Goal: Information Seeking & Learning: Learn about a topic

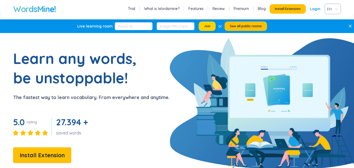
click at [207, 29] on button "Join" at bounding box center [207, 25] width 17 height 9
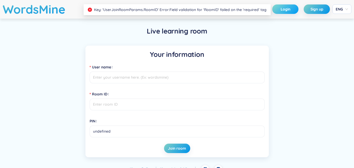
click at [291, 11] on button "Login" at bounding box center [285, 8] width 26 height 9
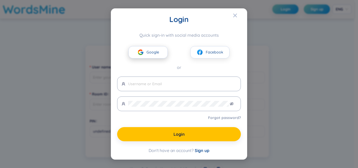
click at [134, 52] on button "Google" at bounding box center [147, 52] width 39 height 12
type input "xuanmainguyen418482310166"
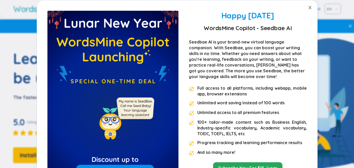
click at [309, 8] on icon "close" at bounding box center [310, 8] width 4 height 4
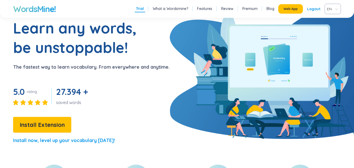
scroll to position [79, 0]
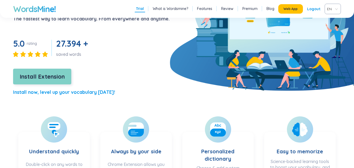
click at [54, 73] on span "Install Extension" at bounding box center [42, 76] width 45 height 9
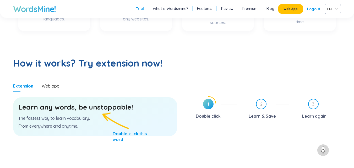
scroll to position [236, 0]
click at [53, 87] on div "Web app" at bounding box center [51, 86] width 18 height 6
click at [214, 112] on div "Double click" at bounding box center [208, 116] width 25 height 8
click at [122, 108] on h3 "Learn any words, be unstoppable!" at bounding box center [95, 106] width 154 height 9
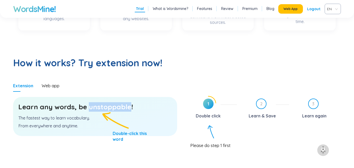
click at [122, 108] on h3 "Learn any words, be unstoppable!" at bounding box center [95, 106] width 154 height 9
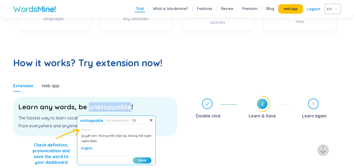
scroll to position [0, 0]
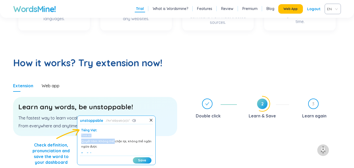
drag, startPoint x: 111, startPoint y: 130, endPoint x: 116, endPoint y: 140, distance: 10.9
click at [116, 140] on div "Tiếng Việt: Tính từ Quyết tâm. Không thể chặn lại, không thể ngăn ngừa được Eng…" at bounding box center [116, 140] width 73 height 26
click at [127, 146] on div "Quyết tâm. Không thể chặn lại, không thể ngăn ngừa được" at bounding box center [116, 144] width 70 height 10
click at [136, 158] on button "Save" at bounding box center [142, 160] width 19 height 6
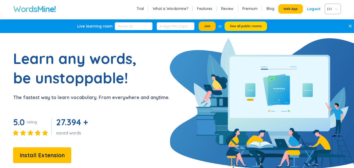
click at [238, 29] on button "See all public rooms" at bounding box center [246, 25] width 42 height 9
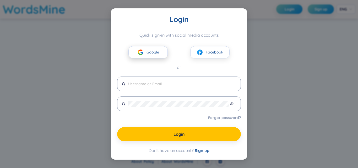
click at [145, 54] on button "Google" at bounding box center [147, 52] width 39 height 12
click at [158, 51] on span "Google" at bounding box center [152, 52] width 13 height 6
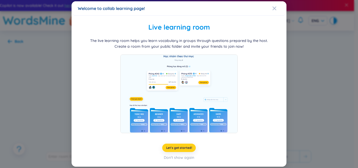
click at [188, 150] on button "Let's get started!" at bounding box center [179, 148] width 34 height 8
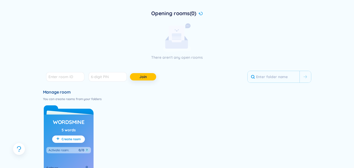
scroll to position [105, 0]
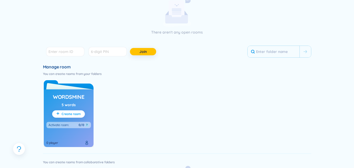
click at [73, 116] on span "Create room" at bounding box center [71, 114] width 19 height 4
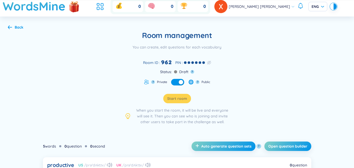
scroll to position [12, 0]
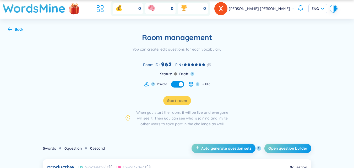
click at [18, 31] on div "Back" at bounding box center [19, 29] width 9 height 6
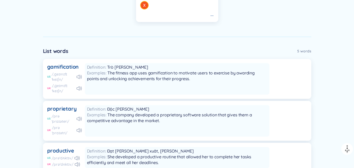
scroll to position [236, 0]
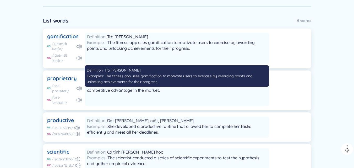
click at [141, 41] on span "The fitness app uses gamification to motivate users to exercise by awarding poi…" at bounding box center [171, 45] width 168 height 11
click at [154, 54] on div "Definition Trò [PERSON_NAME] Examples The fitness app uses gamification to moti…" at bounding box center [177, 48] width 184 height 31
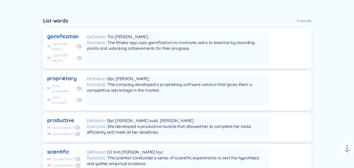
click at [70, 37] on div "gamification" at bounding box center [63, 36] width 32 height 7
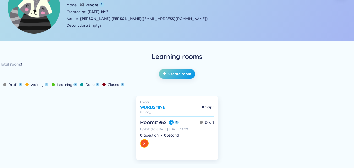
scroll to position [27, 0]
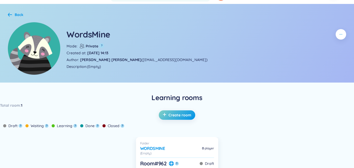
click at [10, 15] on icon at bounding box center [10, 15] width 4 height 4
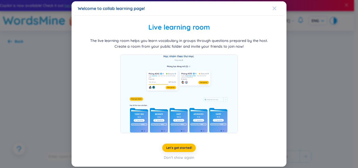
click at [274, 8] on icon "Close" at bounding box center [274, 8] width 4 height 4
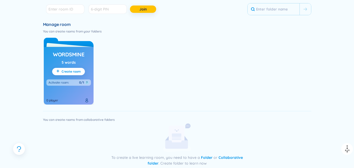
scroll to position [157, 0]
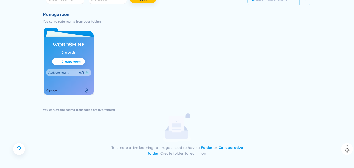
click at [76, 63] on span "Create room" at bounding box center [71, 61] width 19 height 4
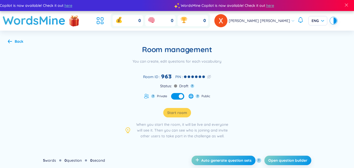
click at [12, 42] on div "Back" at bounding box center [15, 42] width 15 height 6
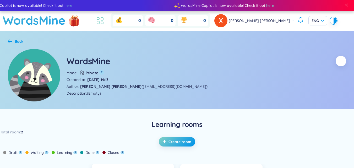
click at [105, 24] on icon at bounding box center [99, 20] width 9 height 9
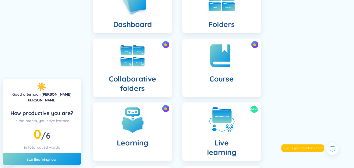
scroll to position [131, 0]
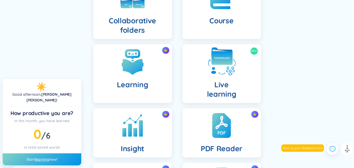
click at [213, 85] on h4 "Live learning" at bounding box center [221, 89] width 29 height 19
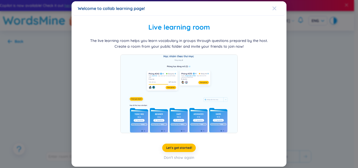
click at [276, 6] on icon "Close" at bounding box center [274, 8] width 4 height 4
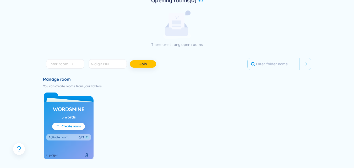
scroll to position [131, 0]
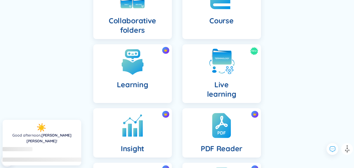
scroll to position [144, 0]
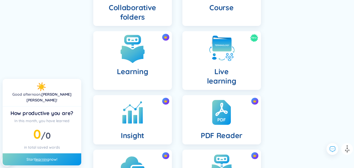
click at [140, 32] on div "Learning" at bounding box center [132, 60] width 79 height 59
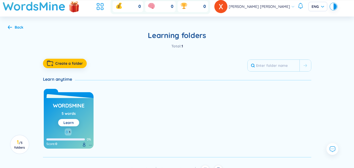
scroll to position [22, 0]
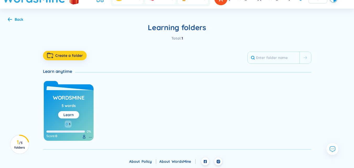
click at [55, 51] on button "Create a folder" at bounding box center [65, 55] width 44 height 9
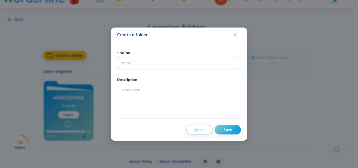
click at [139, 59] on input "Name" at bounding box center [179, 63] width 124 height 12
type input "Ielts"
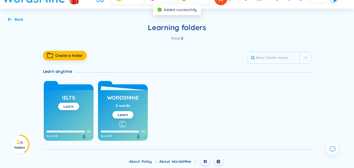
click at [70, 108] on link "Learn" at bounding box center [68, 106] width 10 height 5
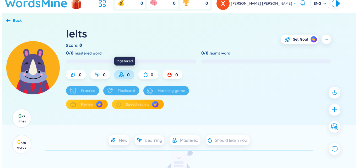
scroll to position [58, 0]
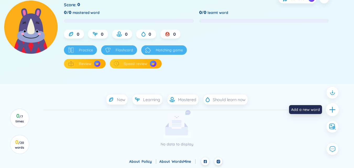
click at [331, 111] on icon "plus" at bounding box center [332, 109] width 7 height 7
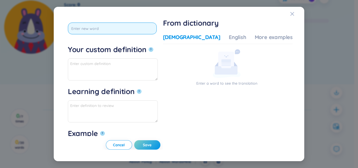
click at [123, 28] on input "text" at bounding box center [112, 29] width 89 height 12
paste input "Loremips dolorsitam consectetu adip eli seddo eius tempor incididun utlab, etdo…"
type input "Loremips dolorsitam consectetu adip eli seddo eius tempor incididun utlab, etdo…"
click at [125, 31] on input "text" at bounding box center [110, 29] width 85 height 12
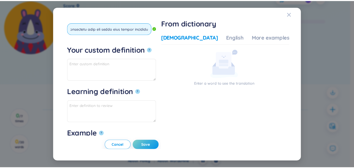
scroll to position [0, 0]
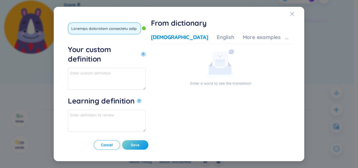
drag, startPoint x: 166, startPoint y: 30, endPoint x: 23, endPoint y: 39, distance: 143.3
click at [23, 39] on div "*Tap to edit word Your custom definition ? Learning definition ? Example ? Canc…" at bounding box center [179, 84] width 358 height 168
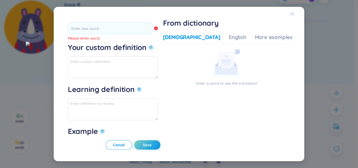
click at [297, 12] on span "Close" at bounding box center [297, 14] width 14 height 14
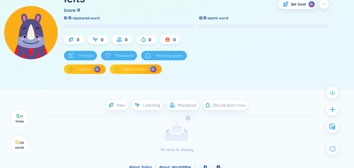
scroll to position [22, 0]
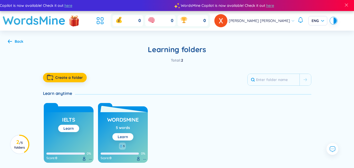
click at [144, 159] on icon at bounding box center [145, 159] width 4 height 4
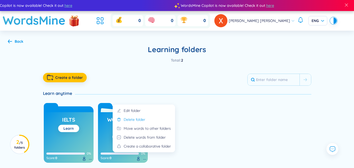
click at [135, 121] on div "Delete folder" at bounding box center [134, 120] width 21 height 6
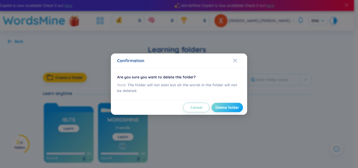
click at [233, 105] on span "Delete folder" at bounding box center [227, 107] width 24 height 5
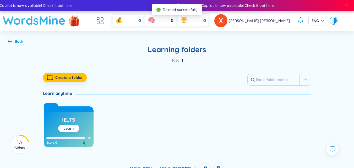
click at [21, 20] on h1 "WordsMine" at bounding box center [34, 20] width 63 height 19
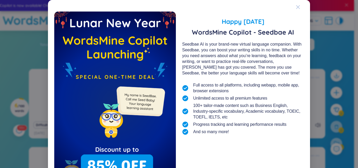
click at [296, 7] on icon "Close" at bounding box center [298, 7] width 4 height 4
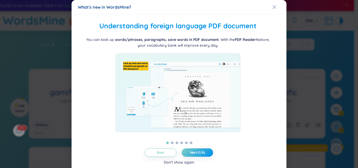
click at [173, 164] on div "Don't show again" at bounding box center [179, 162] width 30 height 6
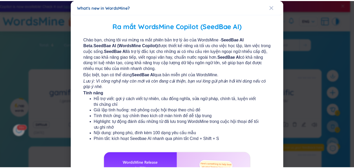
scroll to position [97, 0]
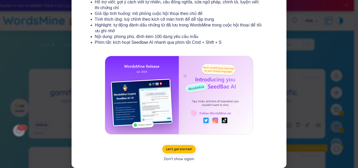
click at [175, 158] on div "Don't show again" at bounding box center [179, 159] width 30 height 6
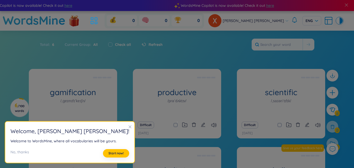
click at [128, 127] on icon "close" at bounding box center [130, 127] width 4 height 4
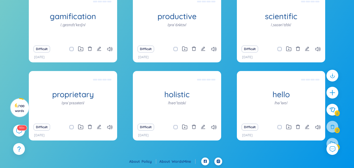
scroll to position [0, 0]
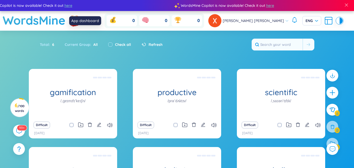
click at [99, 24] on icon at bounding box center [93, 20] width 9 height 9
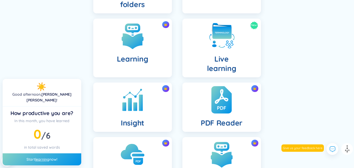
scroll to position [157, 0]
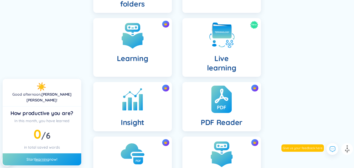
click at [209, 105] on div "PDF Reader" at bounding box center [221, 106] width 79 height 49
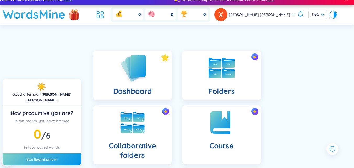
scroll to position [0, 0]
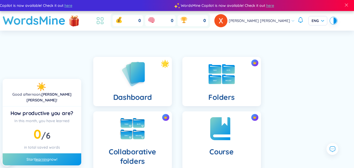
click at [105, 21] on icon at bounding box center [99, 20] width 9 height 9
click at [105, 19] on icon at bounding box center [99, 20] width 9 height 9
click at [103, 19] on icon at bounding box center [102, 19] width 2 height 3
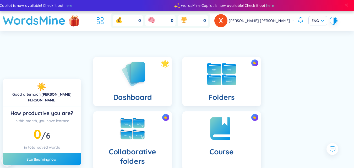
click at [198, 103] on div "Folders" at bounding box center [221, 81] width 79 height 49
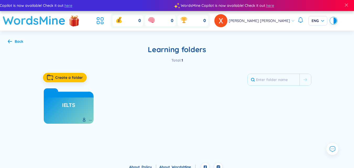
click at [55, 102] on div "Ielts" at bounding box center [69, 110] width 50 height 26
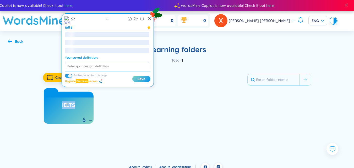
click at [63, 106] on h3 "Ielts" at bounding box center [68, 106] width 13 height 10
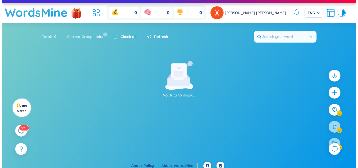
scroll to position [12, 0]
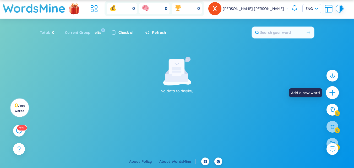
click at [331, 95] on icon "plus" at bounding box center [332, 92] width 7 height 7
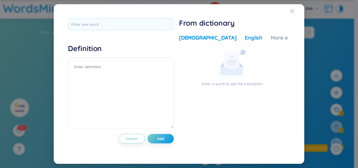
click at [245, 40] on div "English" at bounding box center [254, 37] width 18 height 7
click at [245, 39] on div "English" at bounding box center [254, 37] width 18 height 7
click at [163, 168] on div "Definition Cancel Add From dictionary Vietnamese English More examples Enter a …" at bounding box center [179, 84] width 358 height 168
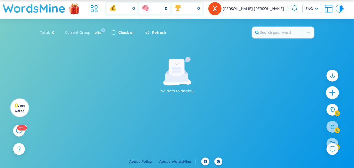
click at [330, 90] on icon "plus" at bounding box center [332, 92] width 7 height 7
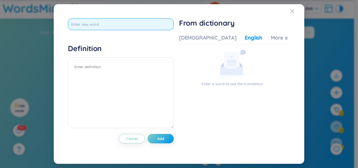
click at [96, 21] on input "text" at bounding box center [121, 24] width 106 height 12
type input "platform"
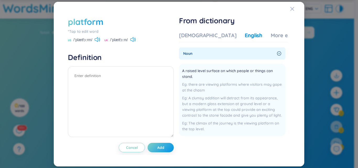
click at [195, 40] on div "Vietnamese English More examples" at bounding box center [244, 37] width 130 height 10
click at [196, 37] on div "[DEMOGRAPHIC_DATA]" at bounding box center [207, 35] width 57 height 7
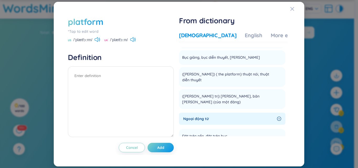
scroll to position [0, 0]
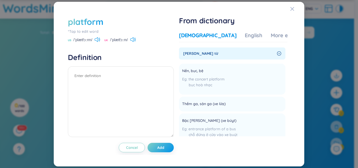
click at [257, 41] on div "Vietnamese English More examples" at bounding box center [244, 37] width 130 height 10
click at [271, 36] on div "More examples" at bounding box center [290, 35] width 38 height 7
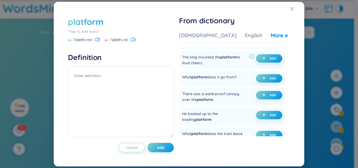
scroll to position [79, 0]
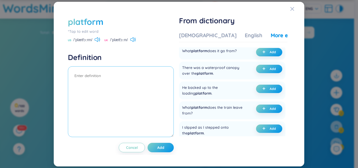
click at [139, 83] on textarea at bounding box center [121, 101] width 106 height 71
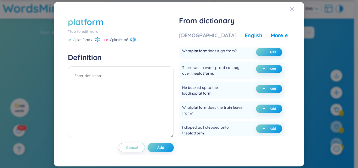
click at [245, 33] on div "English" at bounding box center [254, 35] width 18 height 7
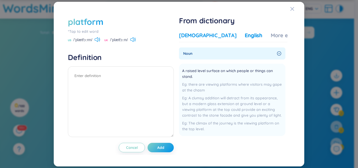
click at [206, 36] on div "[DEMOGRAPHIC_DATA]" at bounding box center [207, 35] width 57 height 7
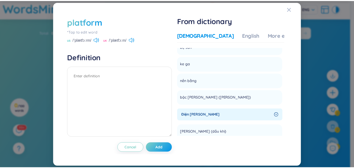
scroll to position [576, 0]
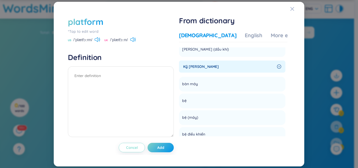
click at [132, 148] on span "Cancel" at bounding box center [132, 147] width 12 height 5
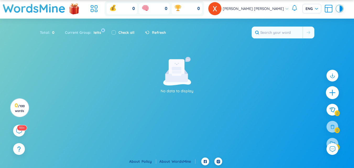
click at [336, 95] on icon "plus" at bounding box center [332, 92] width 7 height 7
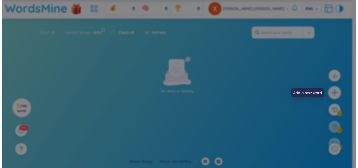
scroll to position [0, 0]
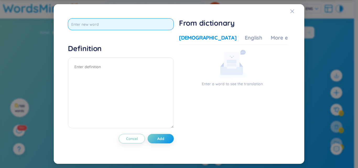
click at [121, 21] on input "text" at bounding box center [121, 24] width 106 height 12
type input "online platform"
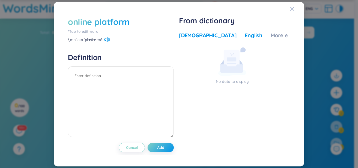
click at [245, 34] on div "English" at bounding box center [254, 35] width 18 height 7
click at [245, 37] on div "English" at bounding box center [254, 35] width 18 height 7
click at [251, 41] on div "Vietnamese English More examples" at bounding box center [244, 37] width 130 height 10
click at [256, 40] on div "Vietnamese English More examples" at bounding box center [244, 37] width 130 height 10
click at [271, 38] on div "More examples" at bounding box center [290, 35] width 38 height 7
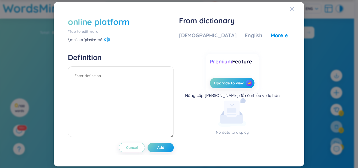
click at [111, 41] on div "/ˌɑːnˈlaɪn ˈplætfɔːrm/" at bounding box center [121, 40] width 106 height 5
click at [107, 39] on icon at bounding box center [107, 39] width 6 height 5
drag, startPoint x: 131, startPoint y: 22, endPoint x: 98, endPoint y: 22, distance: 32.8
click at [98, 22] on div "online platform" at bounding box center [121, 22] width 106 height 12
click at [140, 153] on div "online platform *Tap to edit word /ˌɑːnˈlaɪn ˈplætfɔːrm/ Definition Cancel Add …" at bounding box center [178, 83] width 227 height 141
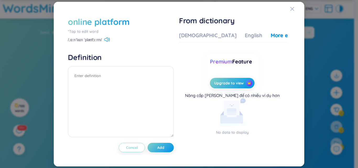
click at [136, 148] on span "Cancel" at bounding box center [132, 147] width 12 height 5
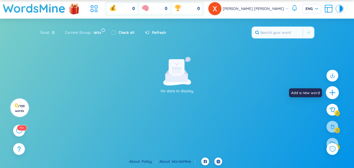
click at [331, 90] on icon "plus" at bounding box center [332, 92] width 7 height 7
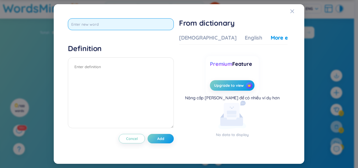
click at [139, 23] on input "text" at bounding box center [121, 24] width 106 height 12
paste input "advancement"
type input "advancement"
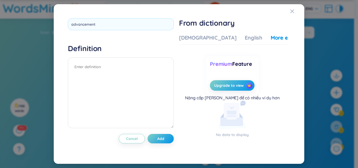
click at [195, 31] on div "From dictionary Vietnamese English More examples Enter a word to see the transl…" at bounding box center [233, 83] width 108 height 131
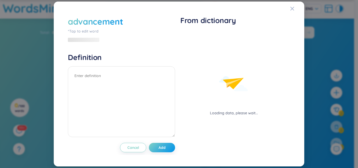
click at [195, 37] on div "Loading data, please wait..." at bounding box center [233, 73] width 107 height 84
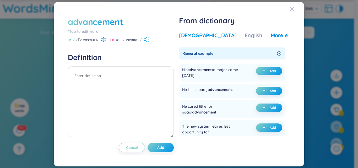
click at [203, 33] on div "[DEMOGRAPHIC_DATA]" at bounding box center [207, 35] width 57 height 7
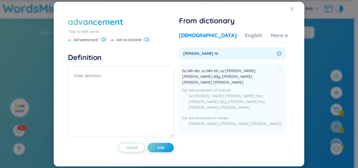
scroll to position [26, 0]
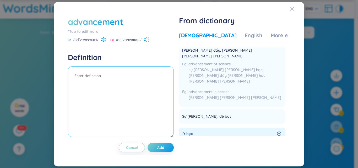
click at [127, 72] on textarea at bounding box center [121, 101] width 106 height 71
click at [126, 79] on textarea at bounding box center [121, 101] width 106 height 71
click at [268, 39] on div "Vietnamese English More examples" at bounding box center [244, 37] width 130 height 10
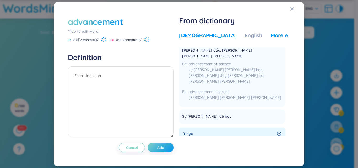
click at [271, 33] on div "More examples" at bounding box center [290, 35] width 38 height 7
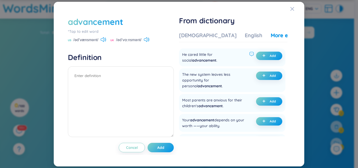
scroll to position [52, 0]
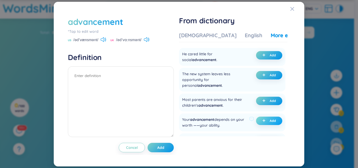
click at [269, 124] on button "Add" at bounding box center [269, 121] width 26 height 8
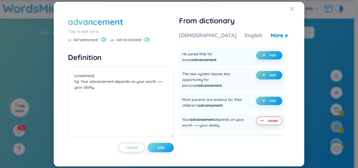
click at [164, 144] on button "Add" at bounding box center [160, 147] width 26 height 9
type textarea "(undefined) Eg: Your advancement depends on your worth ——your ability."
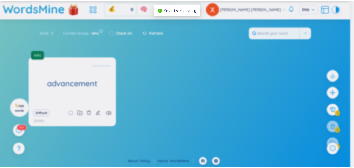
scroll to position [0, 0]
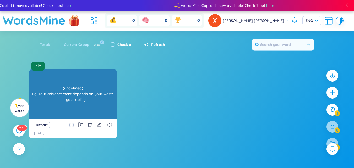
click at [63, 101] on div "advancement" at bounding box center [73, 94] width 88 height 50
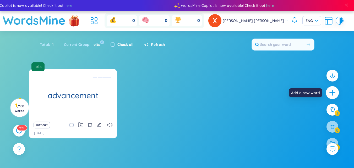
click at [332, 95] on icon "plus" at bounding box center [332, 93] width 1 height 6
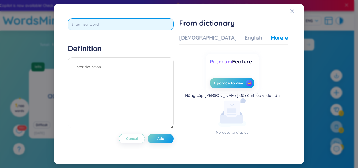
click at [81, 23] on input "text" at bounding box center [121, 24] width 106 height 12
paste input "breakthrough"
type input "breakthrough"
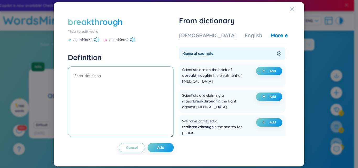
click at [131, 78] on textarea at bounding box center [121, 101] width 106 height 71
type textarea "There are some breakthrough inventions"
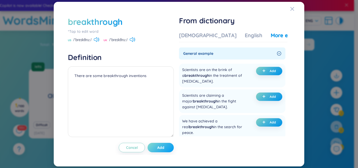
click at [168, 147] on button "Add" at bounding box center [160, 147] width 26 height 9
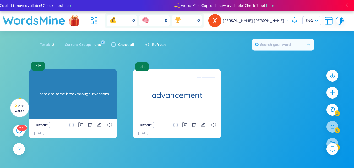
click at [56, 108] on div "There are some breakthrough inventions" at bounding box center [72, 93] width 83 height 47
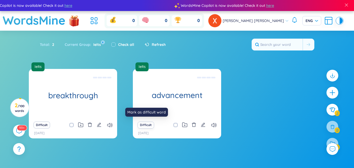
click at [146, 126] on button "Difficult" at bounding box center [146, 125] width 17 height 7
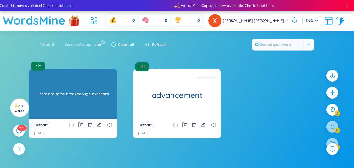
click at [83, 108] on div "There are some breakthrough inventions" at bounding box center [72, 93] width 83 height 47
click at [74, 97] on div "There are some breakthrough inventions" at bounding box center [72, 93] width 83 height 47
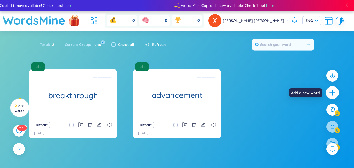
click at [331, 92] on icon "plus" at bounding box center [332, 92] width 7 height 7
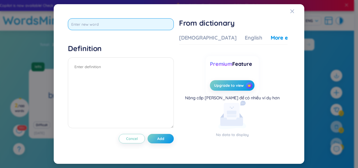
click at [116, 26] on input "text" at bounding box center [121, 24] width 106 height 12
type input "e"
type input "é"
type input "estimate"
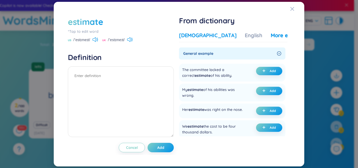
click at [191, 38] on div "[DEMOGRAPHIC_DATA]" at bounding box center [207, 35] width 57 height 7
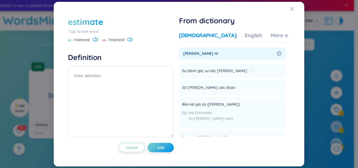
click at [194, 71] on span "Sự đánh giá, sự ước [PERSON_NAME]" at bounding box center [214, 71] width 65 height 6
click at [229, 54] on span "[PERSON_NAME] từ" at bounding box center [229, 54] width 92 height 6
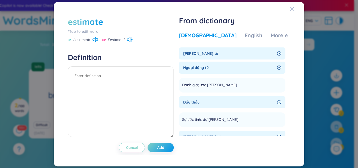
click at [214, 52] on span "[PERSON_NAME] từ" at bounding box center [229, 54] width 92 height 6
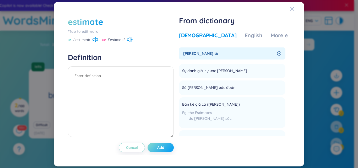
click at [167, 145] on button "Add" at bounding box center [160, 147] width 26 height 9
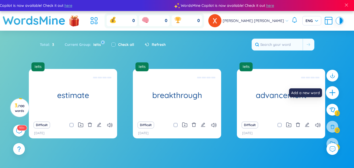
click at [330, 91] on icon "plus" at bounding box center [332, 92] width 7 height 7
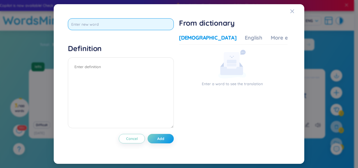
click at [113, 23] on input "text" at bounding box center [121, 24] width 106 height 12
type input "soar"
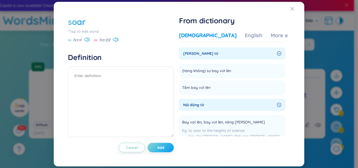
click at [166, 151] on button "Add" at bounding box center [160, 147] width 26 height 9
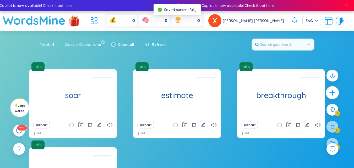
click at [337, 94] on div at bounding box center [332, 92] width 13 height 13
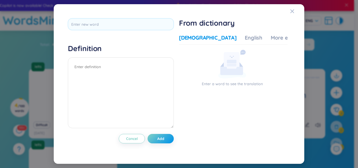
click at [115, 18] on div "Definition Cancel Add From dictionary Vietnamese English More examples Enter a …" at bounding box center [178, 84] width 227 height 136
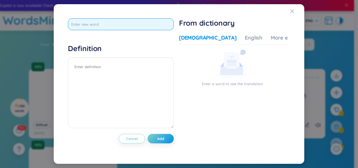
click at [118, 21] on input "text" at bounding box center [121, 24] width 106 height 12
type input "aggravate"
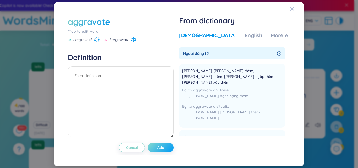
click at [164, 150] on span "Add" at bounding box center [160, 147] width 7 height 5
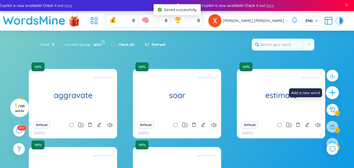
click at [330, 93] on icon "plus" at bounding box center [332, 92] width 7 height 7
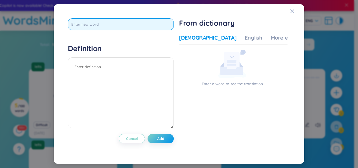
click at [122, 28] on input "text" at bounding box center [121, 24] width 106 height 12
type input "underpinned"
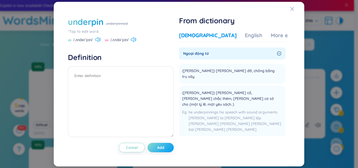
click at [169, 148] on button "Add" at bounding box center [160, 147] width 26 height 9
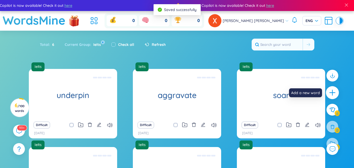
click at [334, 96] on icon "plus" at bounding box center [332, 92] width 7 height 7
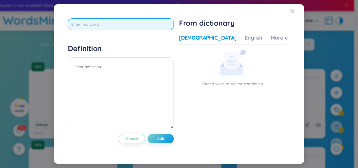
click at [155, 26] on input "text" at bounding box center [121, 24] width 106 height 12
type input "scramble"
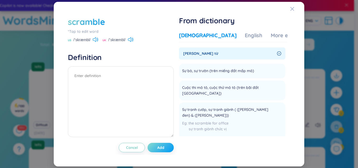
click at [155, 144] on button "Add" at bounding box center [160, 147] width 26 height 9
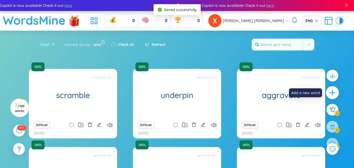
click at [333, 93] on icon "plus" at bounding box center [332, 92] width 6 height 1
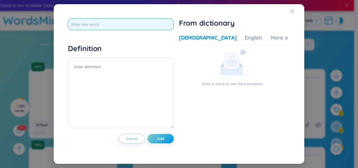
click at [148, 23] on input "text" at bounding box center [121, 24] width 106 height 12
type input "alternative"
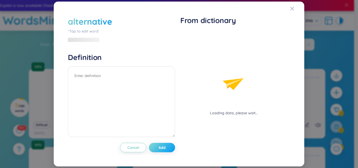
click at [168, 137] on div "alternative *Tap to edit word Definition Cancel Add" at bounding box center [121, 84] width 107 height 136
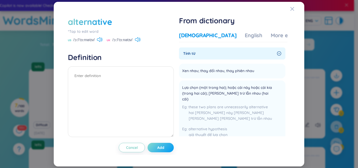
click at [167, 151] on button "Add" at bounding box center [160, 147] width 26 height 9
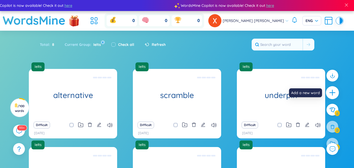
click at [333, 87] on div at bounding box center [332, 92] width 13 height 13
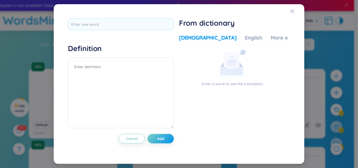
click at [165, 18] on div "Definition Cancel Add From dictionary Vietnamese English More examples Enter a …" at bounding box center [178, 84] width 227 height 136
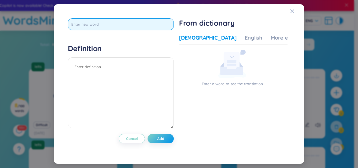
click at [162, 21] on input "text" at bounding box center [121, 24] width 106 height 12
type input "subtitute"
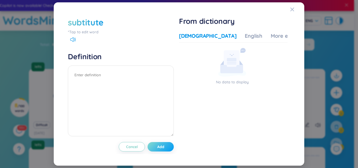
click at [166, 146] on button "Add" at bounding box center [160, 146] width 26 height 9
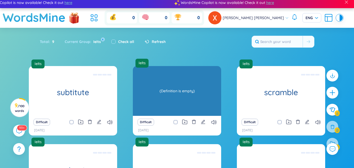
scroll to position [0, 0]
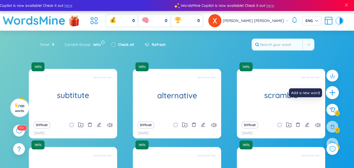
click at [330, 95] on icon "plus" at bounding box center [332, 92] width 7 height 7
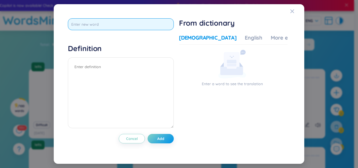
click at [169, 27] on input "text" at bounding box center [121, 24] width 106 height 12
type input "e"
type input "ẽ"
type input "extent"
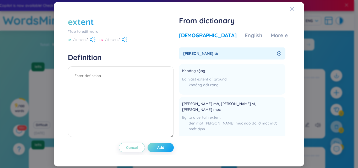
click at [167, 145] on button "Add" at bounding box center [160, 147] width 26 height 9
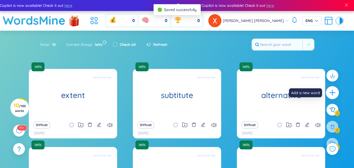
click at [335, 96] on div at bounding box center [332, 92] width 13 height 13
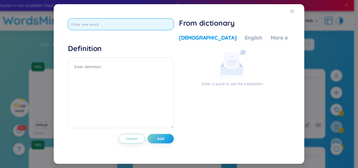
click at [153, 29] on input "text" at bounding box center [121, 24] width 106 height 12
type input "scale"
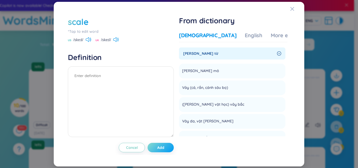
click at [168, 145] on button "Add" at bounding box center [160, 147] width 26 height 9
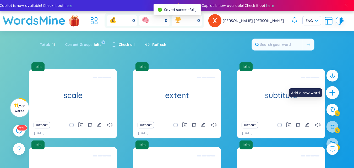
click at [329, 93] on icon "plus" at bounding box center [332, 92] width 7 height 7
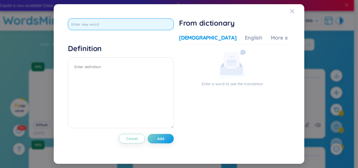
click at [123, 21] on input "text" at bounding box center [121, 24] width 106 height 12
type input "in abundance"
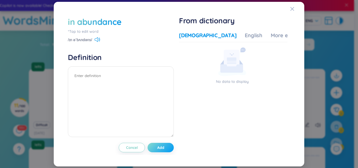
click at [164, 149] on span "Add" at bounding box center [160, 147] width 7 height 5
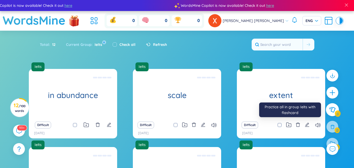
click at [332, 110] on icon at bounding box center [332, 110] width 6 height 6
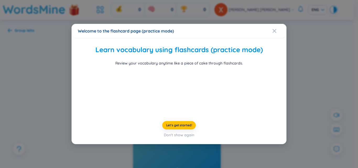
click at [268, 28] on div "Welcome to the flashcard page (practice mode)" at bounding box center [179, 31] width 202 height 6
click at [272, 29] on icon "Close" at bounding box center [274, 31] width 4 height 4
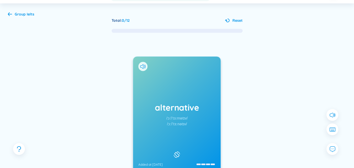
scroll to position [72, 0]
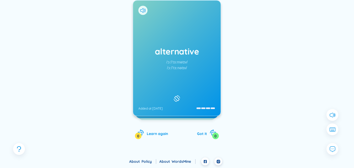
click at [185, 72] on div "alternative /ɔːlˈtɜːrnətɪv/ /ɔːlˈtɜːnətɪv/ Added at [DATE]" at bounding box center [176, 58] width 87 height 115
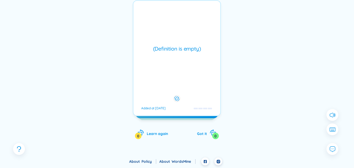
click at [185, 72] on div "(Definition is empty) Added at [DATE]" at bounding box center [177, 58] width 88 height 116
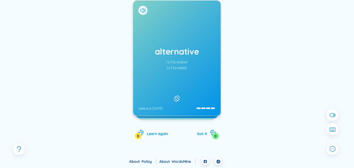
click at [185, 72] on div "alternative /ɔːlˈtɜːrnətɪv/ /ɔːlˈtɜːnətɪv/ Added at [DATE]" at bounding box center [176, 58] width 87 height 115
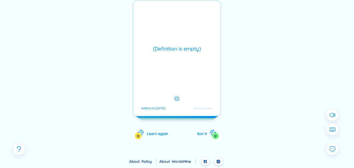
click at [185, 72] on div "(Definition is empty) Added at [DATE]" at bounding box center [177, 58] width 88 height 116
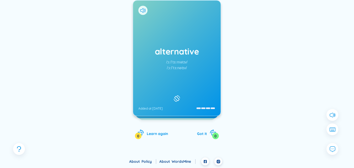
click at [185, 72] on div "alternative /ɔːlˈtɜːrnətɪv/ /ɔːlˈtɜːnətɪv/ Added at [DATE]" at bounding box center [176, 58] width 87 height 115
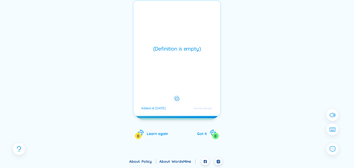
click at [185, 72] on div "(Definition is empty) Added at [DATE]" at bounding box center [177, 58] width 88 height 116
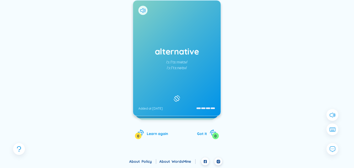
click at [185, 72] on div "alternative /ɔːlˈtɜːrnətɪv/ /ɔːlˈtɜːnətɪv/ Added at [DATE] (Definition is empty…" at bounding box center [177, 58] width 88 height 116
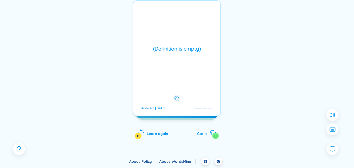
click at [185, 72] on div "(Definition is empty) Added at [DATE]" at bounding box center [177, 58] width 88 height 116
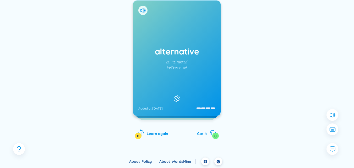
click at [185, 72] on div "alternative /ɔːlˈtɜːrnətɪv/ /ɔːlˈtɜːnətɪv/ Added at [DATE] (Definition is empty…" at bounding box center [177, 58] width 88 height 116
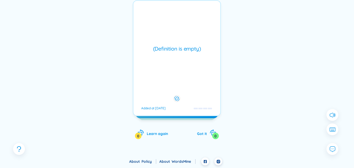
click at [185, 72] on div "(Definition is empty) Added at [DATE]" at bounding box center [177, 58] width 88 height 116
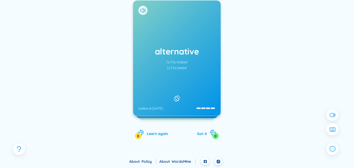
click at [185, 72] on div "alternative /ɔːlˈtɜːrnətɪv/ /ɔːlˈtɜːnətɪv/ Added at [DATE] (Definition is empty…" at bounding box center [177, 58] width 88 height 116
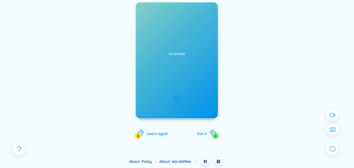
click at [185, 72] on div "alternative /ɔːlˈtɜːrnətɪv/ /ɔːlˈtɜːnətɪv/ Added at [DATE] (Definition is empty…" at bounding box center [177, 58] width 88 height 116
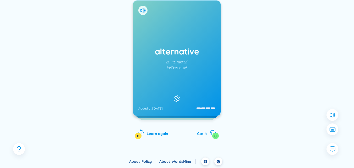
click at [185, 72] on div "alternative /ɔːlˈtɜːrnətɪv/ /ɔːlˈtɜːnətɪv/ Added at [DATE] (Definition is empty…" at bounding box center [177, 58] width 88 height 116
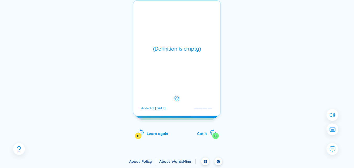
click at [185, 72] on div "(Definition is empty) Added at [DATE]" at bounding box center [177, 58] width 88 height 116
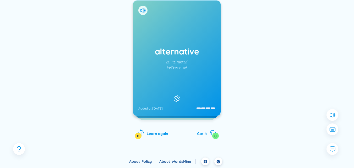
click at [185, 72] on div "alternative /ɔːlˈtɜːrnətɪv/ /ɔːlˈtɜːnətɪv/ Added at [DATE]" at bounding box center [176, 58] width 87 height 115
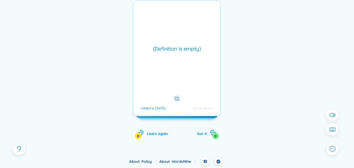
click at [179, 98] on icon at bounding box center [176, 98] width 5 height 6
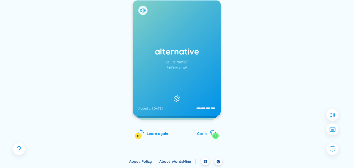
scroll to position [46, 0]
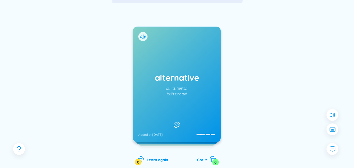
click at [213, 160] on div "0" at bounding box center [215, 162] width 7 height 7
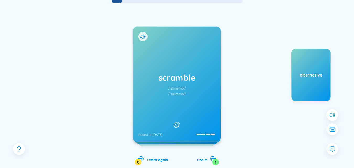
click at [171, 97] on div "/ˈskræmbl/" at bounding box center [176, 94] width 17 height 6
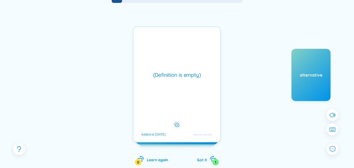
click at [171, 97] on div "(Definition is empty) Added at [DATE]" at bounding box center [177, 84] width 88 height 116
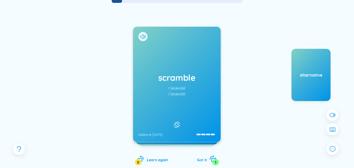
click at [214, 158] on icon "rotate-right" at bounding box center [212, 158] width 7 height 7
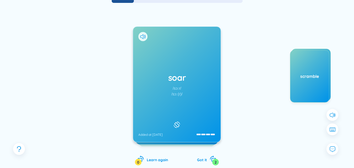
click at [172, 97] on div "soar /sɔːr/ /sɔː(r)/ Added at [DATE]" at bounding box center [176, 84] width 87 height 115
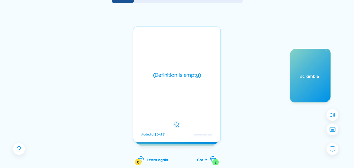
click at [172, 97] on div "(Definition is empty) Added at [DATE]" at bounding box center [177, 84] width 88 height 116
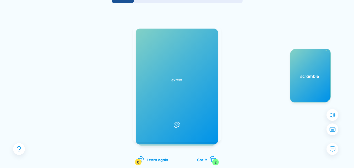
click at [211, 158] on icon "rotate-right" at bounding box center [212, 158] width 7 height 7
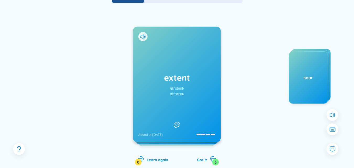
click at [181, 100] on div "extent /ɪkˈstent/ /ɪkˈstent/ Added at [DATE]" at bounding box center [176, 84] width 87 height 115
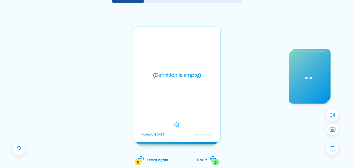
click at [190, 100] on div "(Definition is empty) Added at [DATE]" at bounding box center [177, 84] width 88 height 116
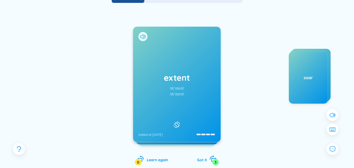
click at [215, 158] on icon "rotate-right" at bounding box center [213, 160] width 5 height 4
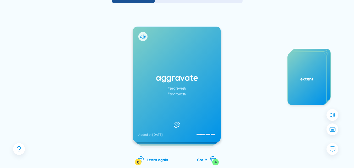
click at [182, 112] on div "aggravate /ˈæɡrəveɪt/ /ˈæɡrəveɪt/ Added at [DATE]" at bounding box center [176, 84] width 87 height 115
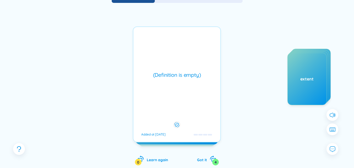
click at [182, 112] on div "(Definition is empty) Added at [DATE]" at bounding box center [177, 84] width 88 height 116
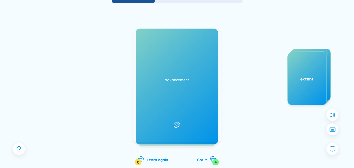
click at [212, 164] on div "aggravate /ˈæɡrəveɪt/ /ˈæɡrəveɪt/ Added at [DATE] (Definition is empty) Added a…" at bounding box center [177, 100] width 88 height 149
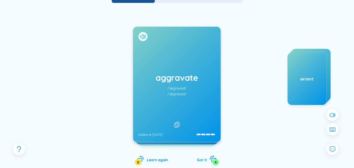
click at [214, 161] on div "4" at bounding box center [215, 162] width 7 height 7
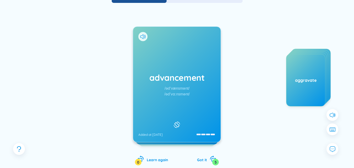
click at [149, 83] on h1 "advancement" at bounding box center [176, 78] width 77 height 12
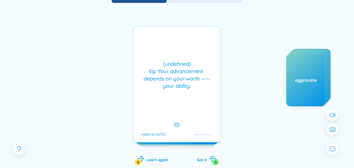
click at [149, 83] on div "(undefined) Eg: Your advancement depends on your worth ——your ability." at bounding box center [177, 74] width 82 height 29
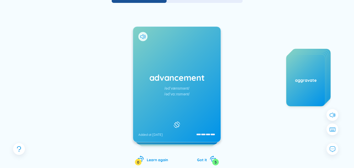
click at [208, 163] on div "advancement /ədˈvænsmənt/ /ədˈvɑːnsmənt/ Added at [DATE] (undefined) Eg: Your a…" at bounding box center [177, 100] width 88 height 149
